Goal: Answer question/provide support: Share knowledge or assist other users

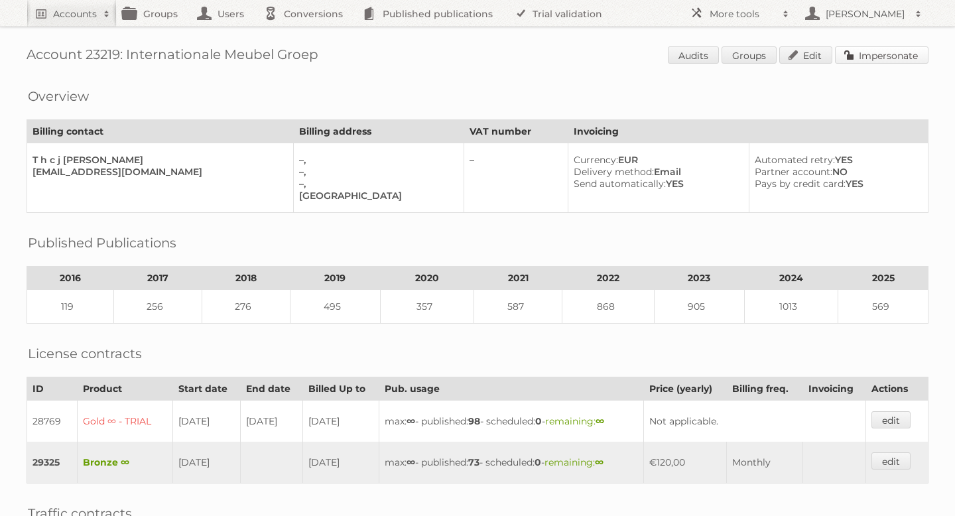
click at [873, 48] on link "Impersonate" at bounding box center [882, 54] width 94 height 17
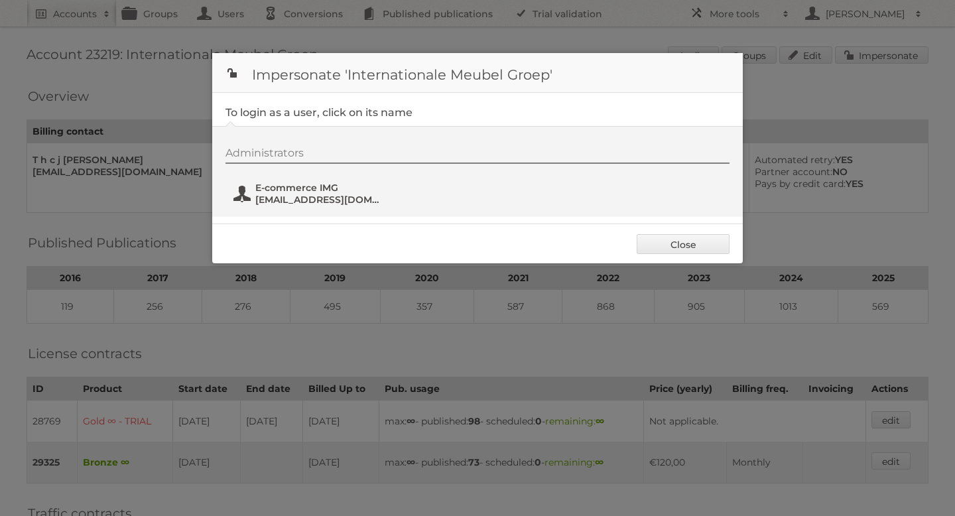
click at [306, 185] on span "E-commerce IMG" at bounding box center [319, 188] width 129 height 12
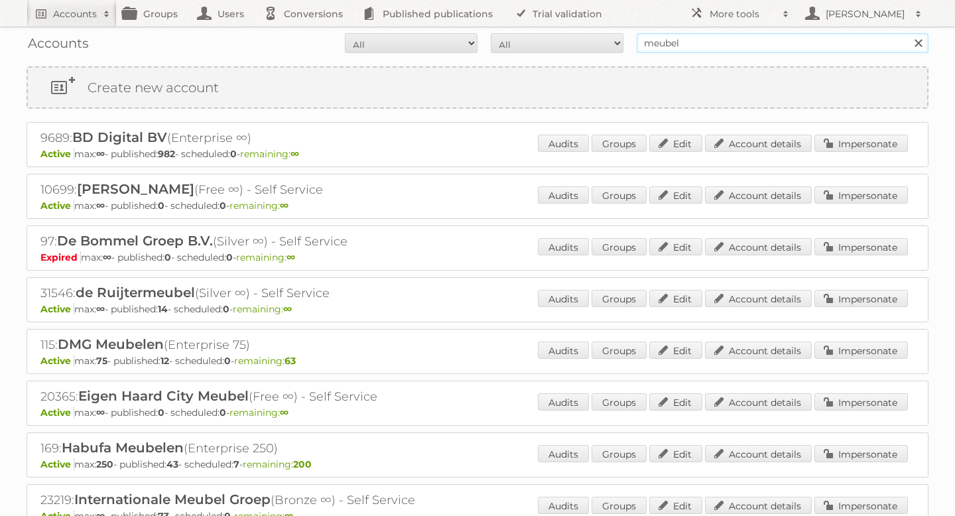
click at [669, 42] on input "meubel" at bounding box center [783, 43] width 292 height 20
type input "mitra"
click at [908, 33] on input "Search" at bounding box center [918, 43] width 20 height 20
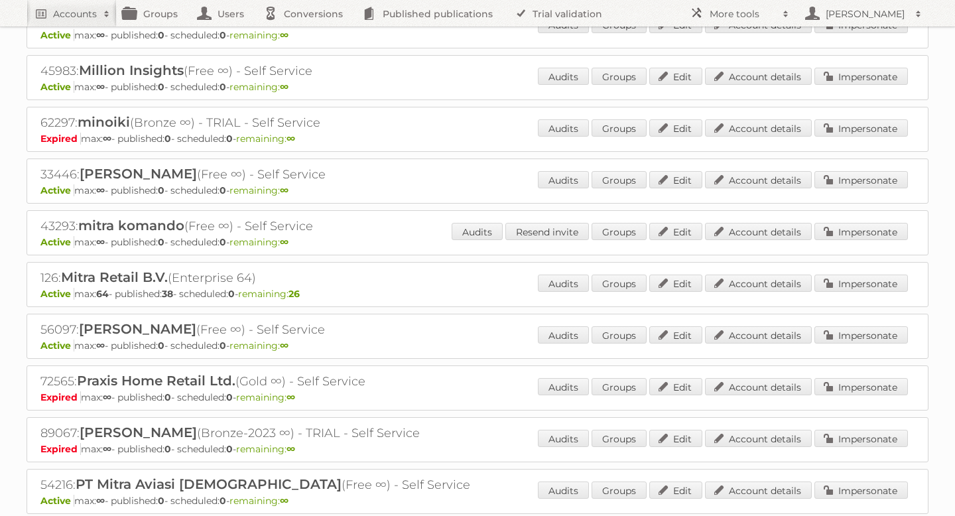
scroll to position [423, 0]
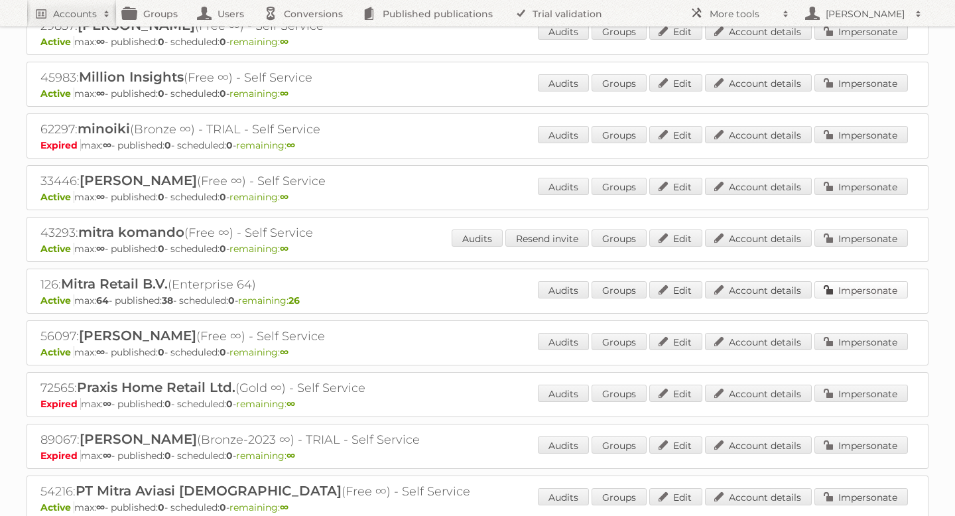
click at [846, 286] on link "Impersonate" at bounding box center [862, 289] width 94 height 17
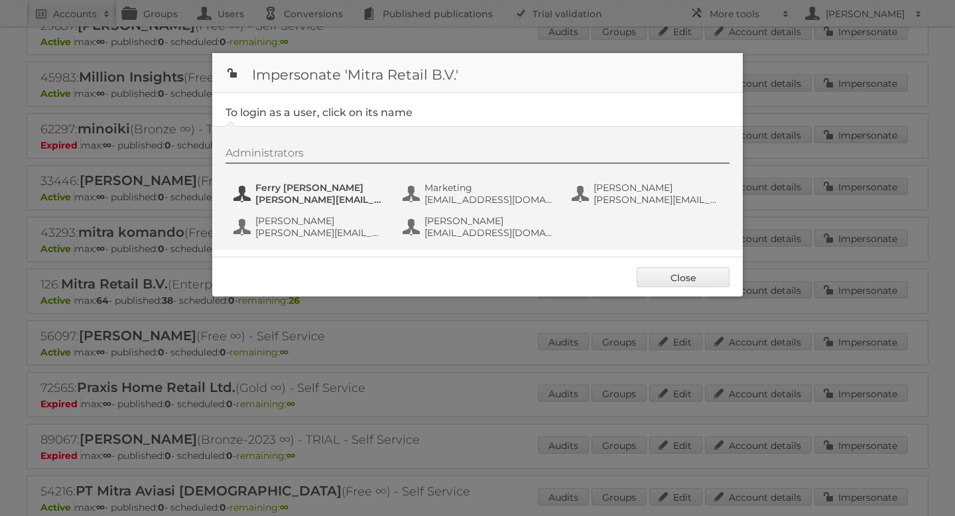
click at [308, 199] on span "[PERSON_NAME][EMAIL_ADDRESS][DOMAIN_NAME]" at bounding box center [319, 200] width 129 height 12
